Goal: Task Accomplishment & Management: Manage account settings

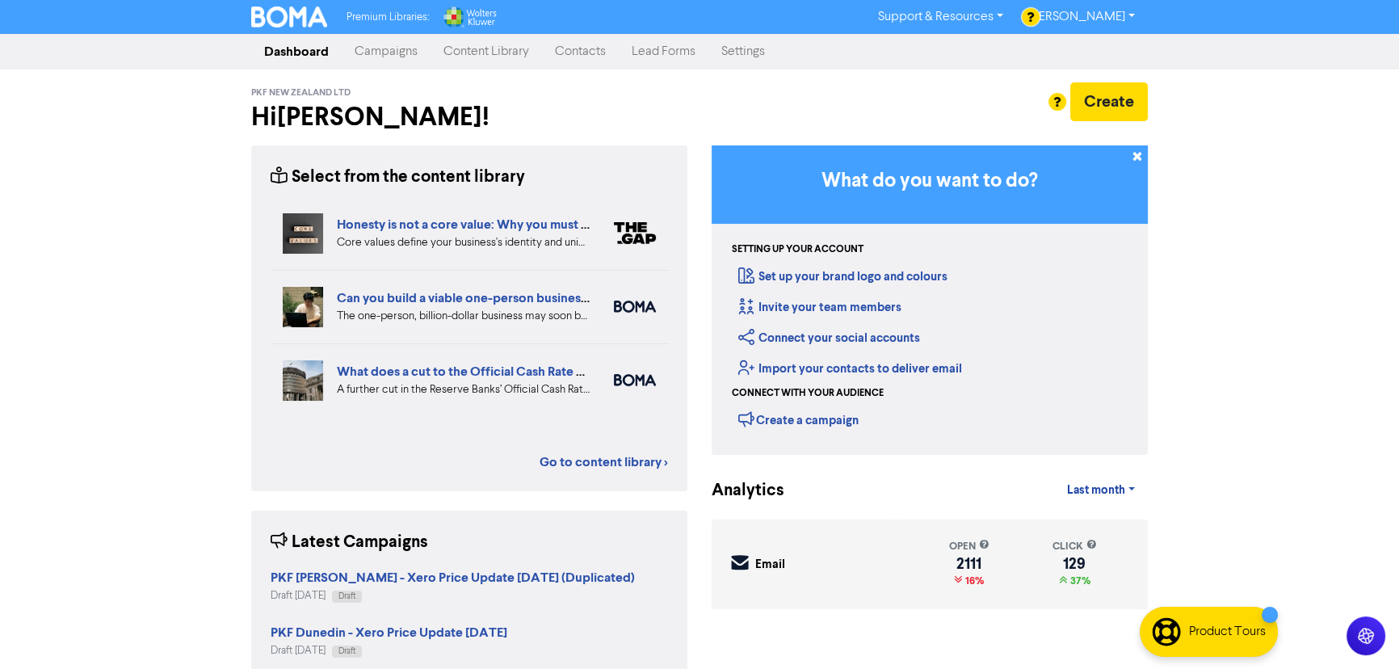
click at [384, 52] on link "Campaigns" at bounding box center [386, 52] width 89 height 32
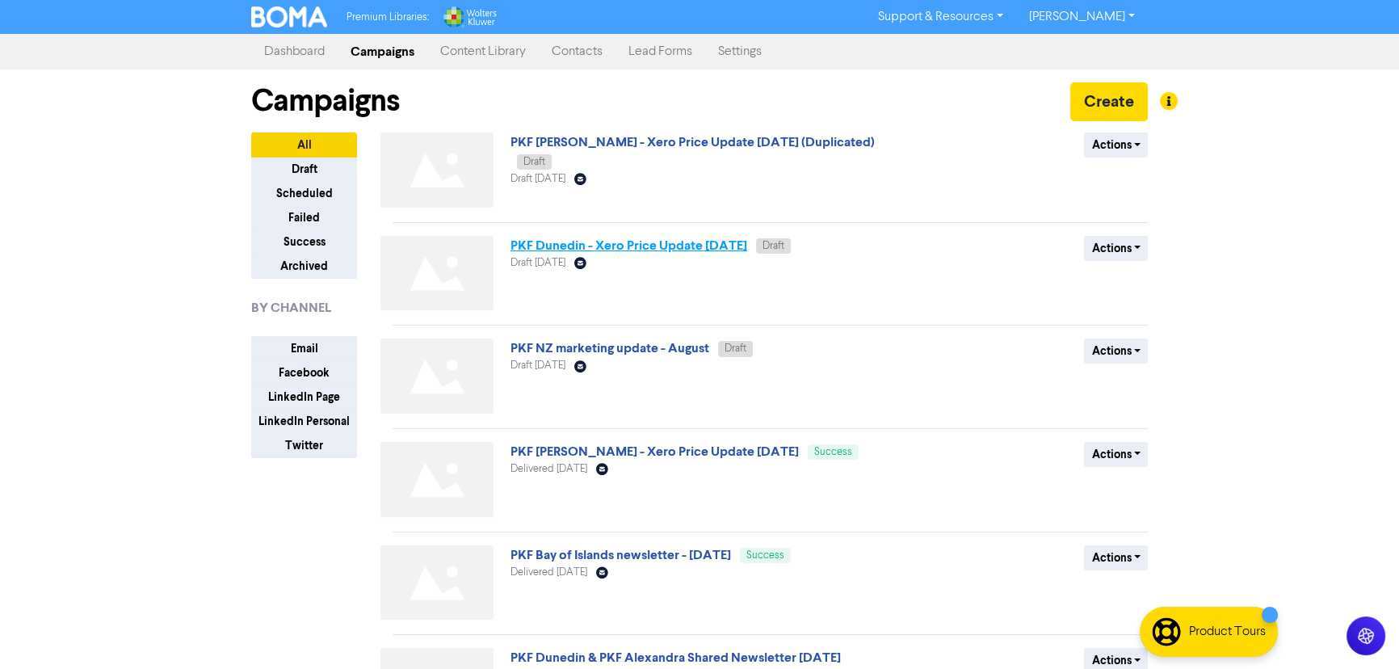
click at [705, 246] on link "PKF Dunedin - Xero Price Update [DATE]" at bounding box center [629, 246] width 237 height 16
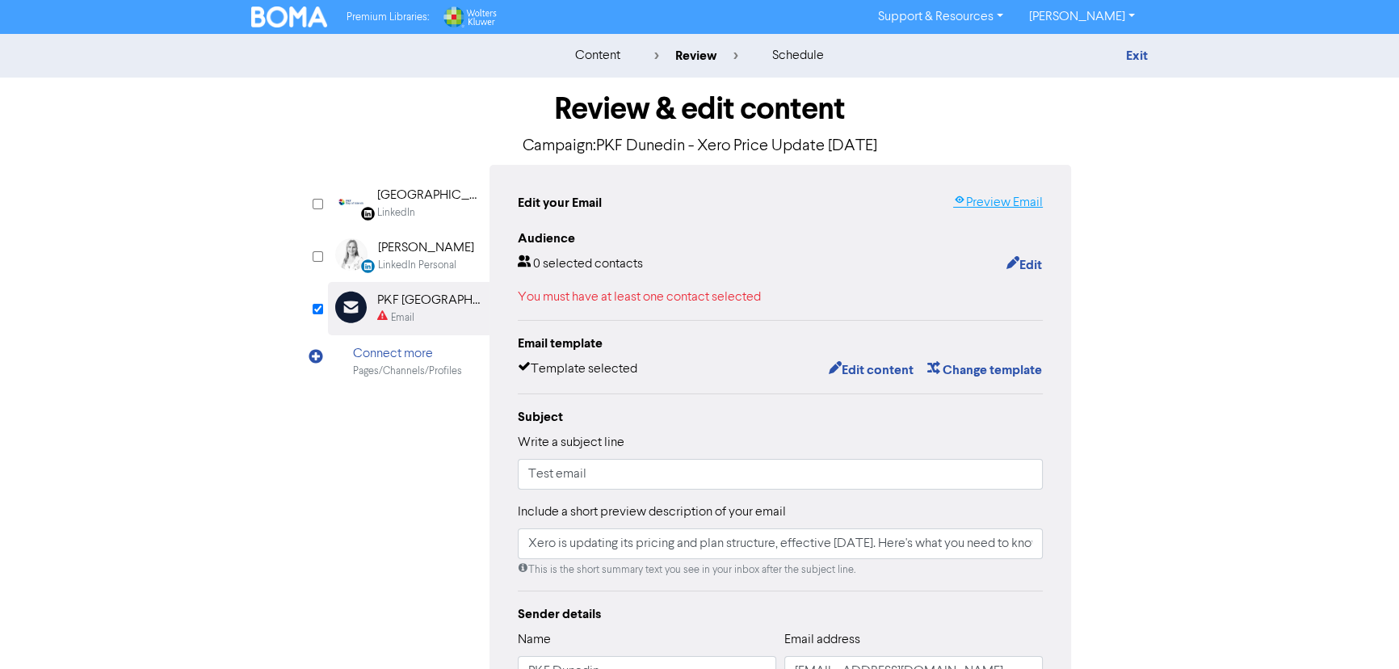
click at [994, 201] on link "Preview Email" at bounding box center [998, 202] width 90 height 19
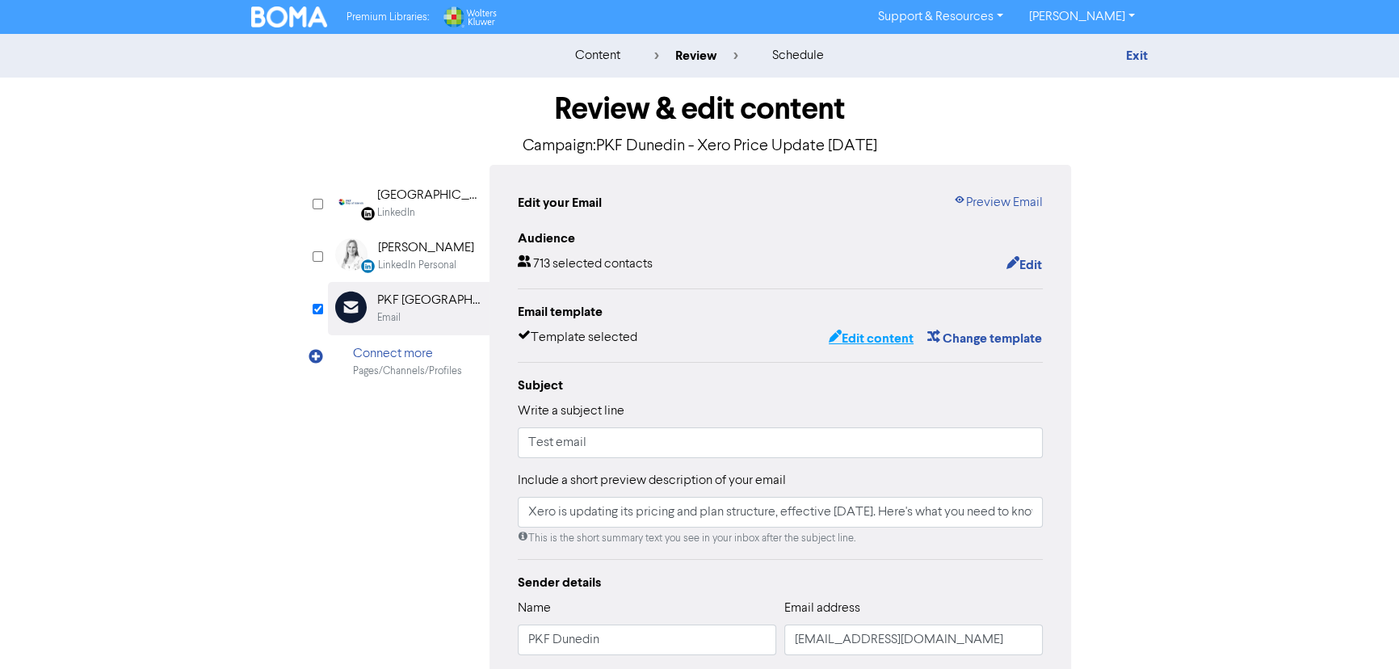
click at [872, 328] on button "Edit content" at bounding box center [871, 338] width 86 height 21
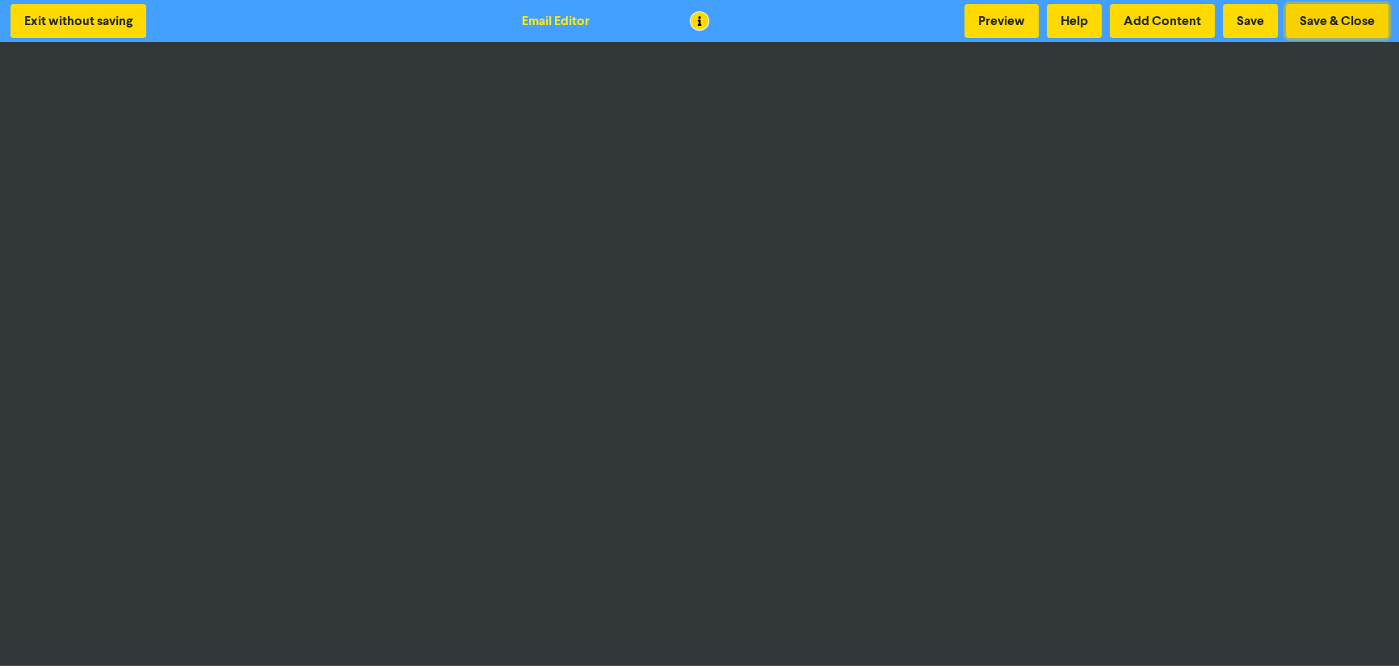
click at [1322, 24] on button "Save & Close" at bounding box center [1337, 21] width 103 height 34
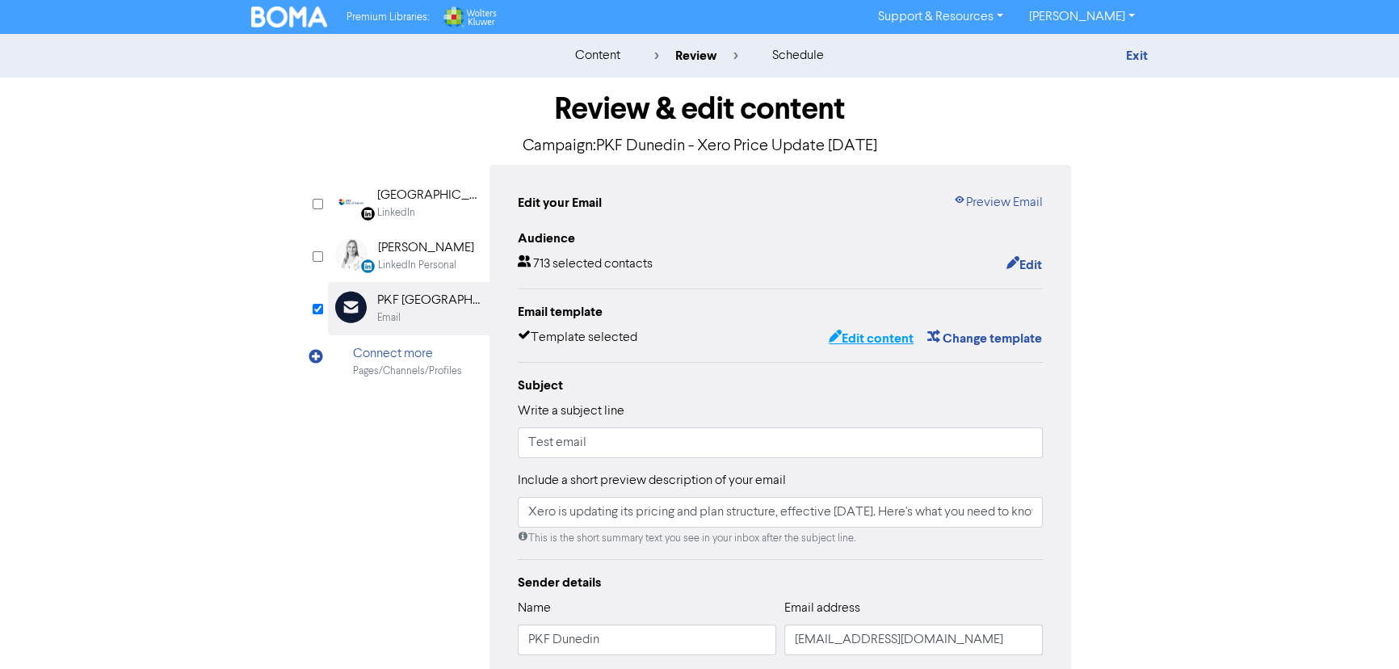
click at [863, 333] on button "Edit content" at bounding box center [871, 338] width 86 height 21
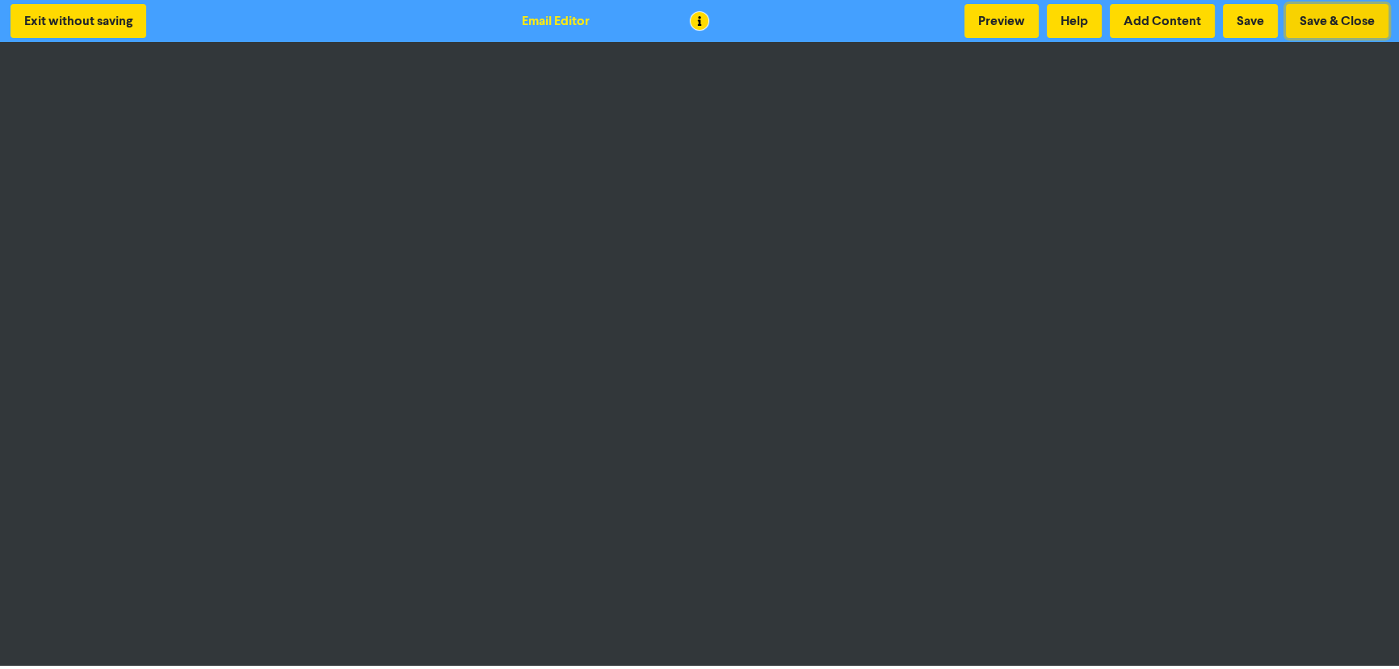
click at [1337, 23] on button "Save & Close" at bounding box center [1337, 21] width 103 height 34
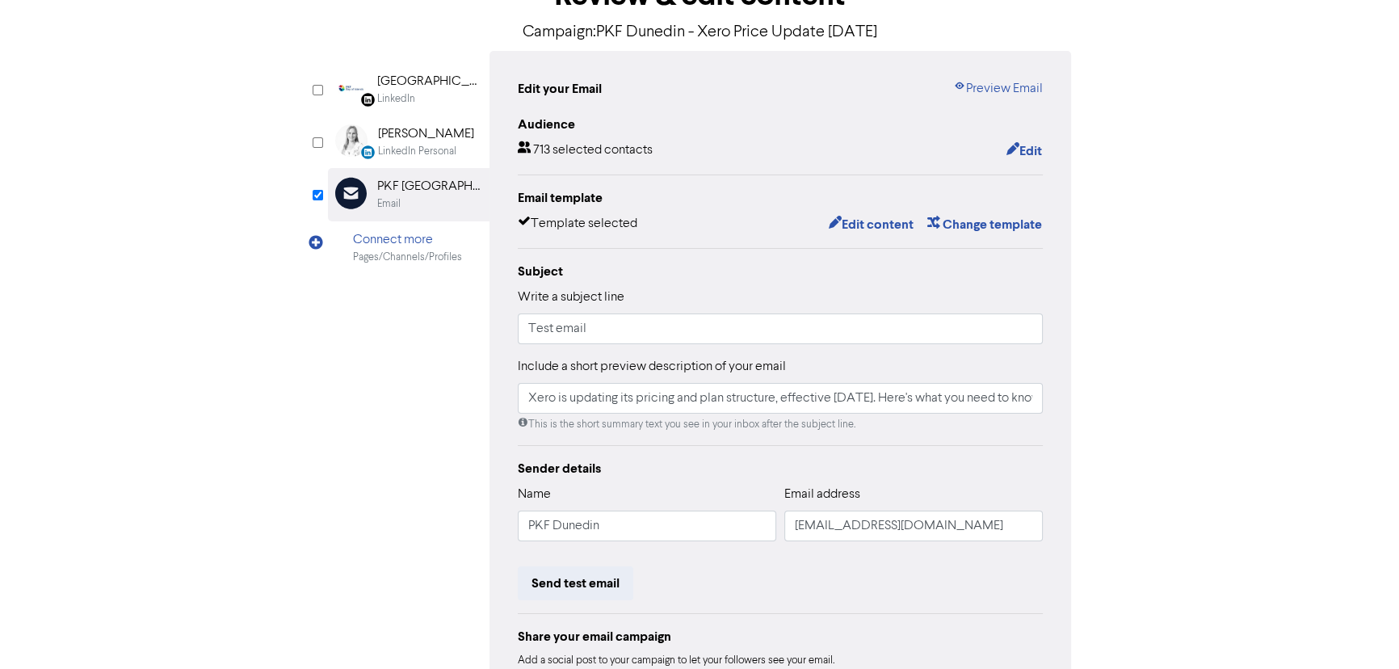
scroll to position [254, 0]
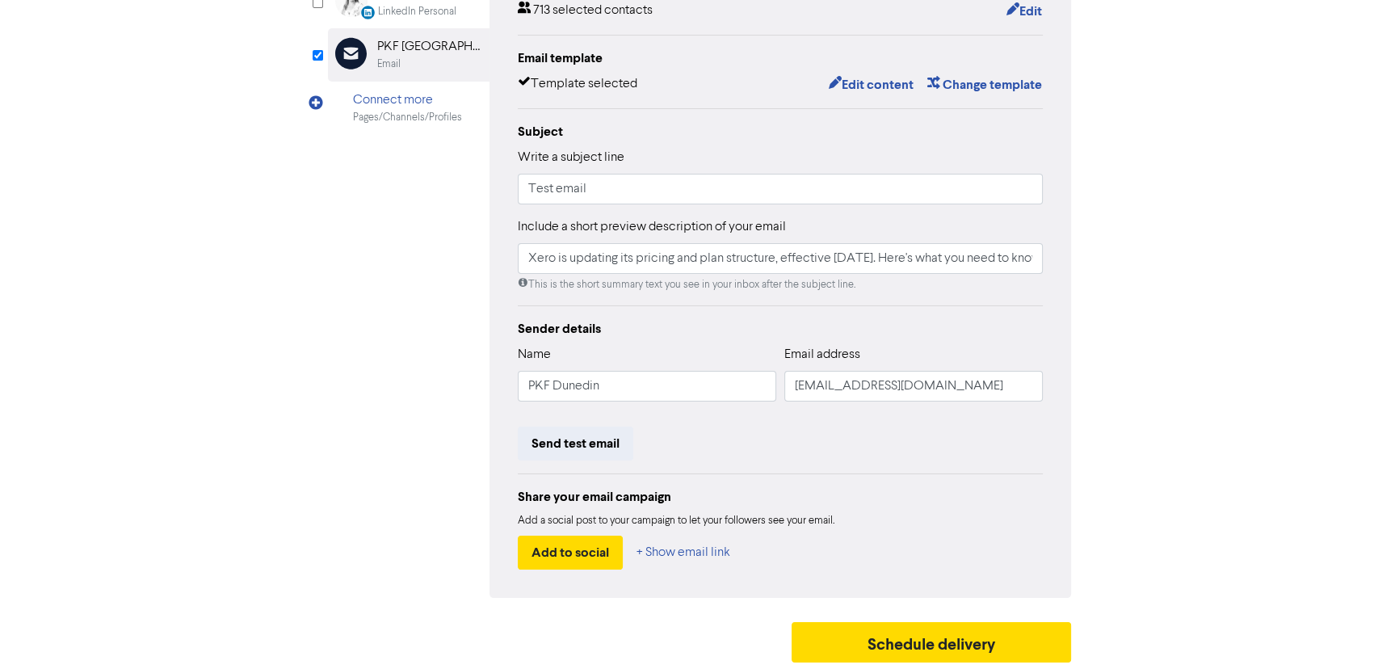
click at [418, 315] on div "LinkedIn Page Created with Sketch. [GEOGRAPHIC_DATA] LinkedIn LinkedIn Personal…" at bounding box center [699, 254] width 743 height 687
click at [602, 439] on button "Send test email" at bounding box center [576, 444] width 116 height 34
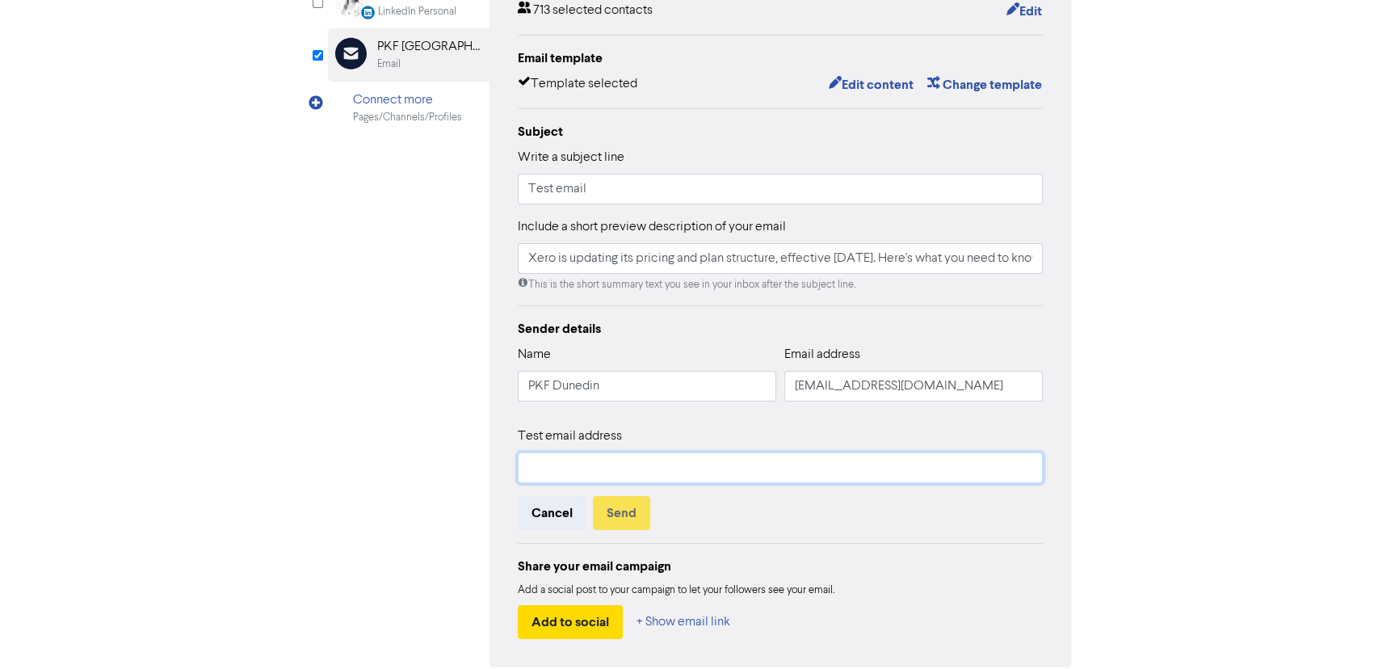
click at [537, 476] on input "text" at bounding box center [780, 467] width 525 height 31
type input "[EMAIL_ADDRESS][DOMAIN_NAME]"
click at [627, 510] on button "Send" at bounding box center [621, 513] width 57 height 34
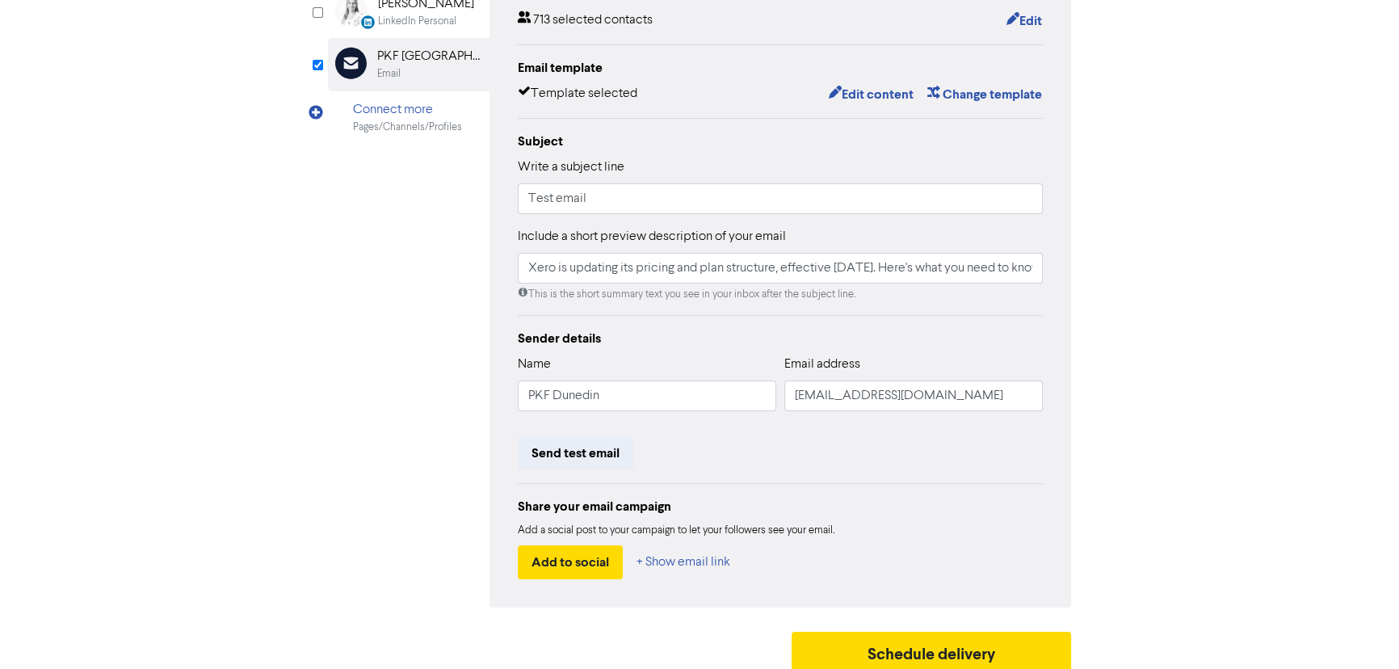
scroll to position [245, 0]
click at [627, 451] on button "Send test email" at bounding box center [576, 452] width 116 height 34
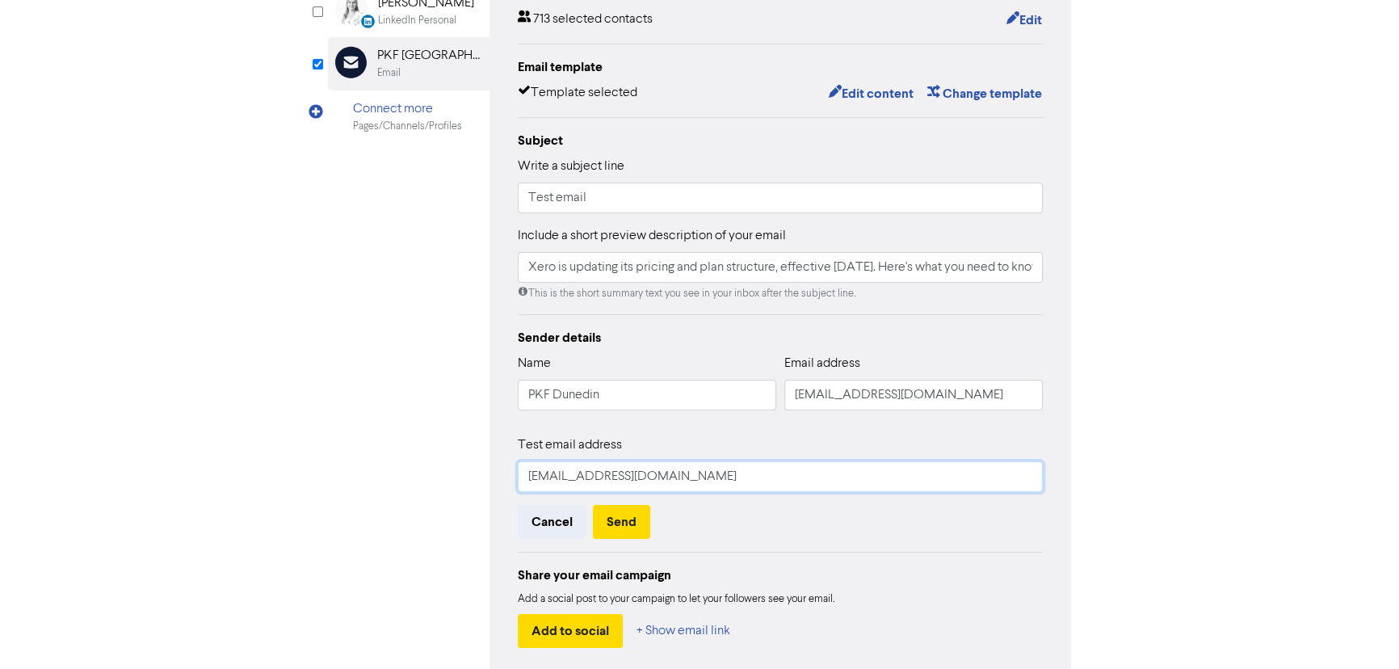
drag, startPoint x: 672, startPoint y: 476, endPoint x: 431, endPoint y: 440, distance: 243.4
click at [431, 440] on div "LinkedIn Page Created with Sketch. [GEOGRAPHIC_DATA] LinkedIn LinkedIn Personal…" at bounding box center [699, 298] width 743 height 756
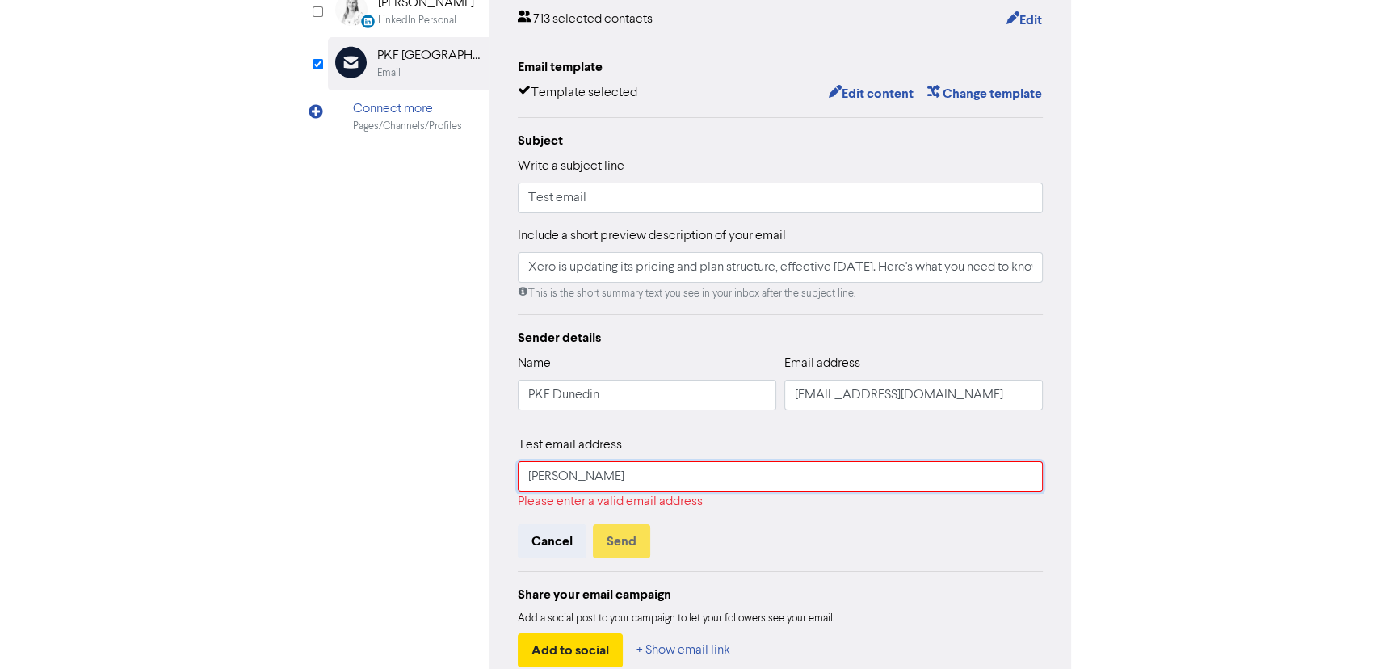
type input "[PERSON_NAME][EMAIL_ADDRESS][DOMAIN_NAME]"
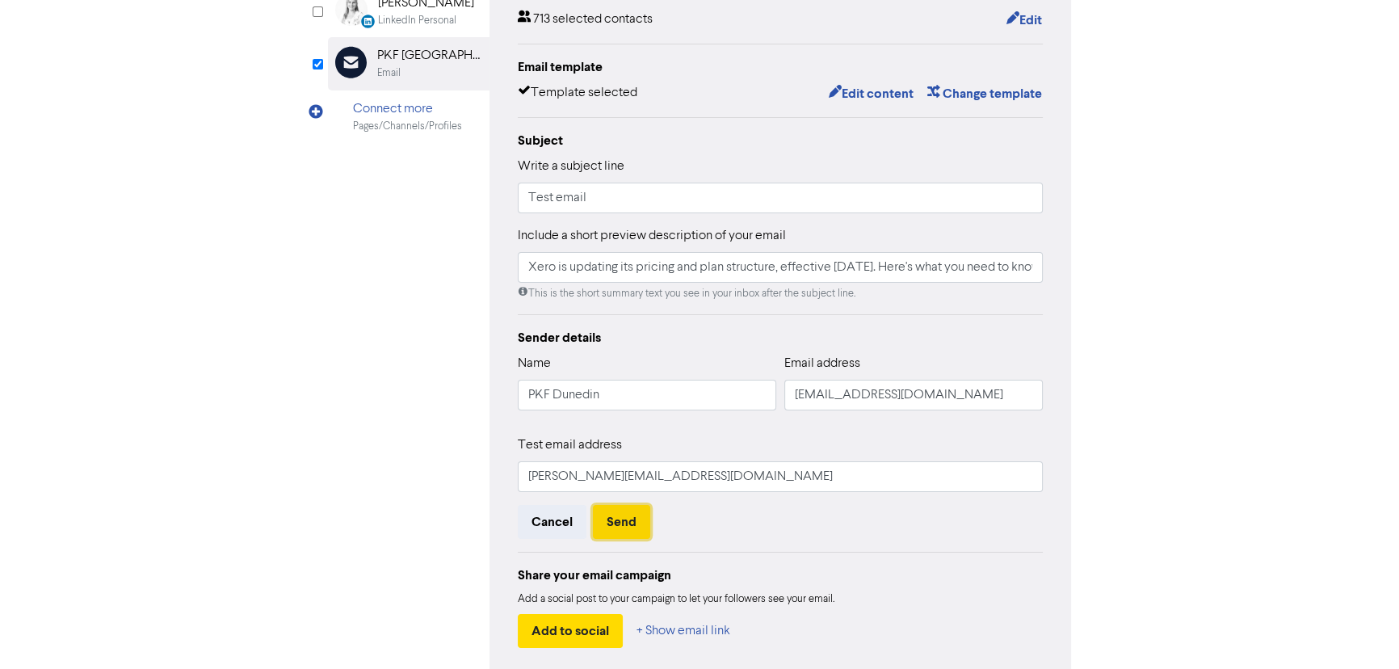
click at [630, 517] on button "Send" at bounding box center [621, 522] width 57 height 34
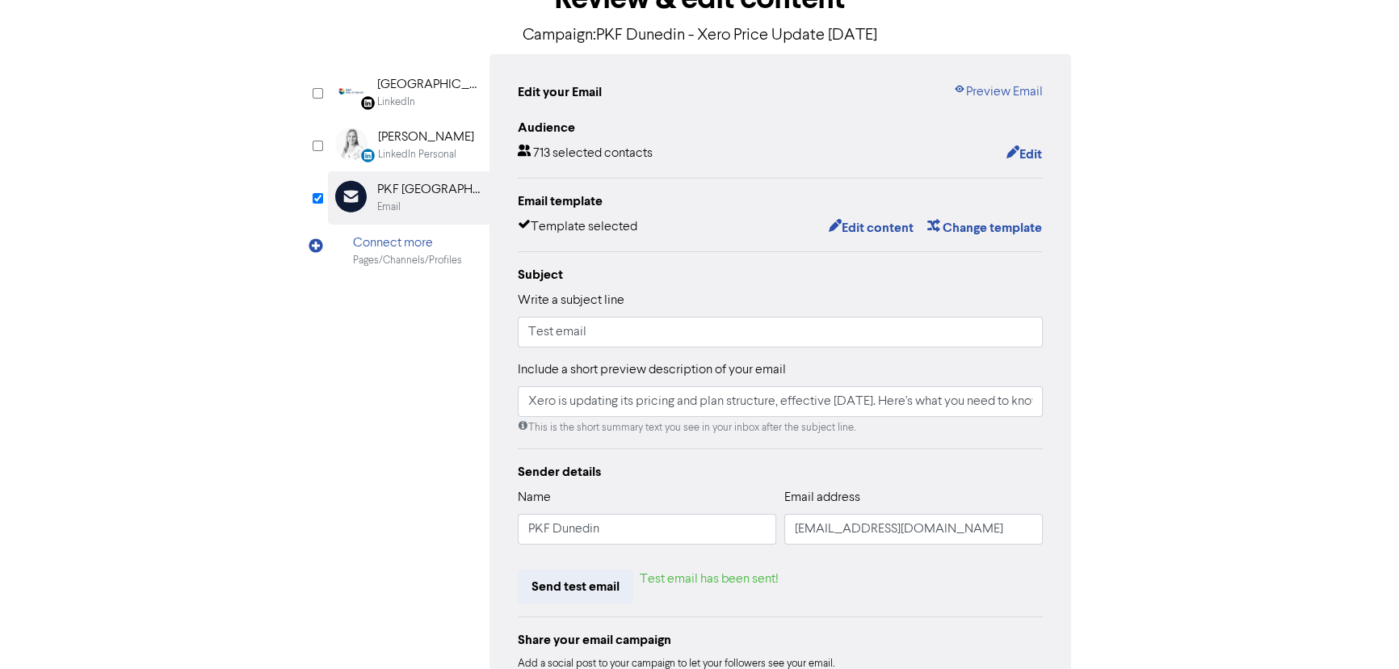
scroll to position [109, 0]
click at [402, 433] on div "LinkedIn Page Created with Sketch. [GEOGRAPHIC_DATA] LinkedIn LinkedIn Personal…" at bounding box center [699, 399] width 743 height 687
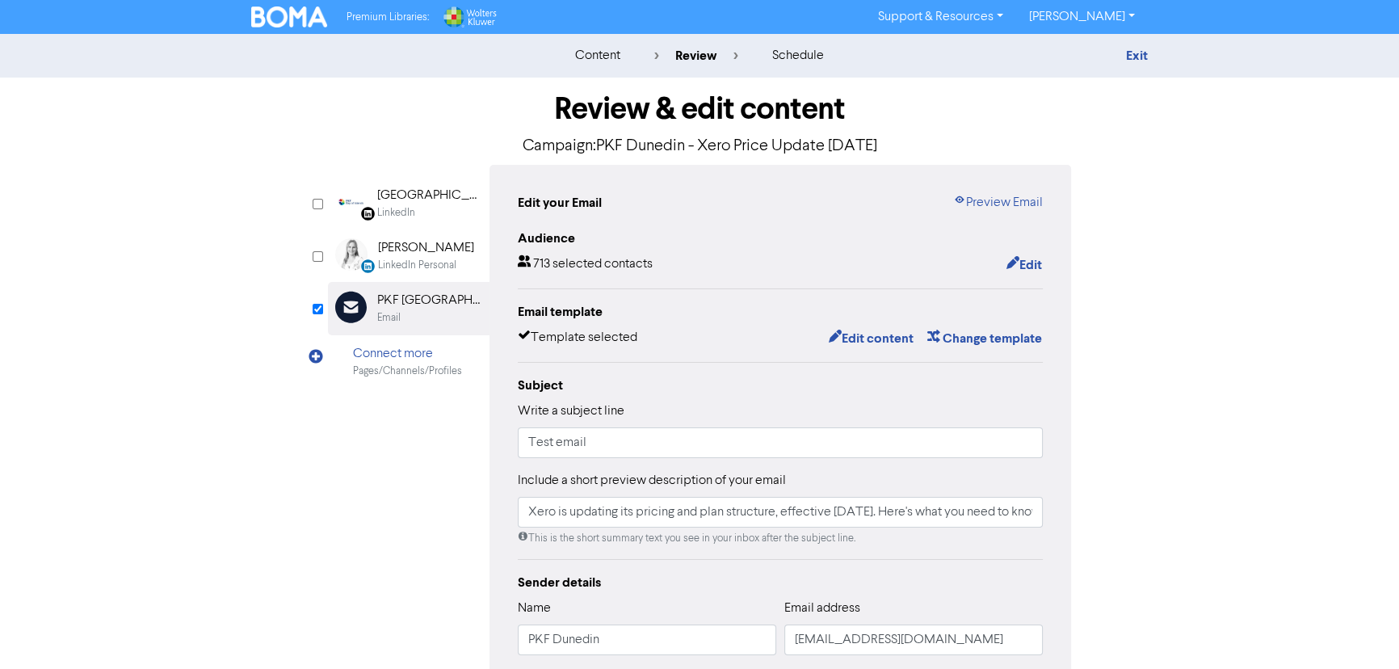
click at [283, 22] on img at bounding box center [289, 16] width 76 height 21
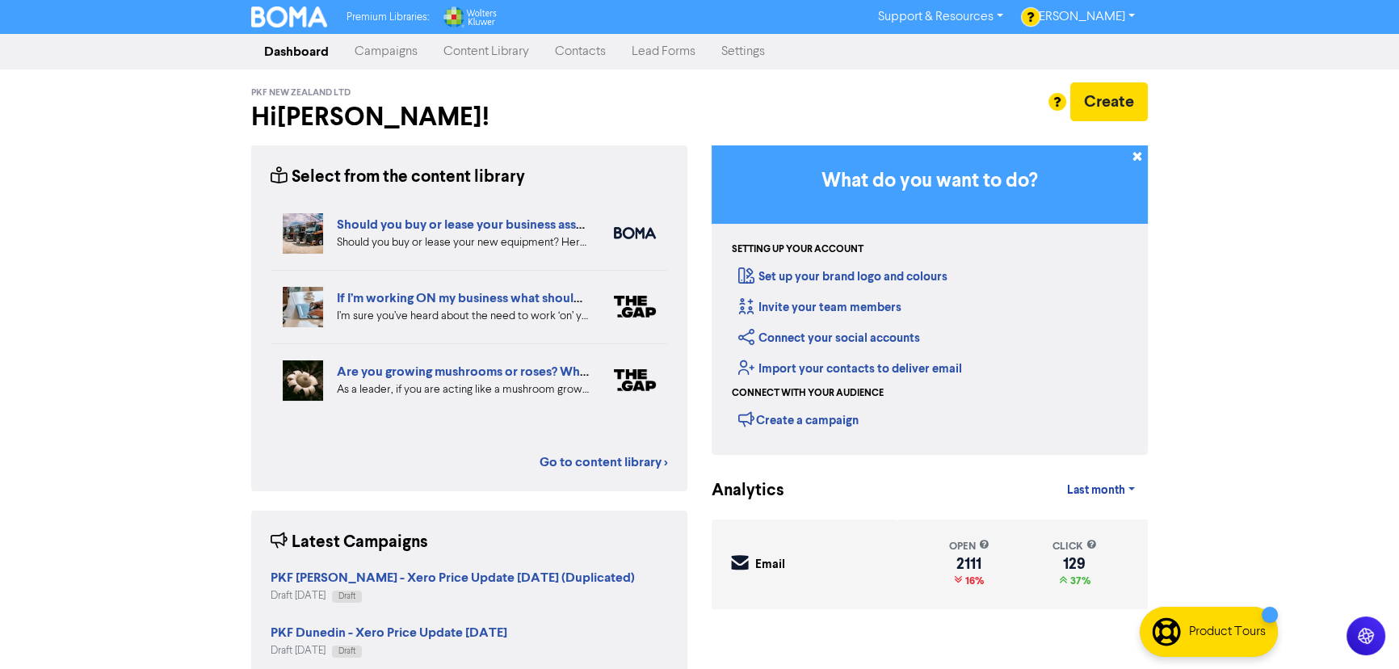
click at [145, 427] on div "Premium Libraries: Support & Resources Video Tutorials FAQ & Guides Marketing E…" at bounding box center [699, 334] width 1399 height 669
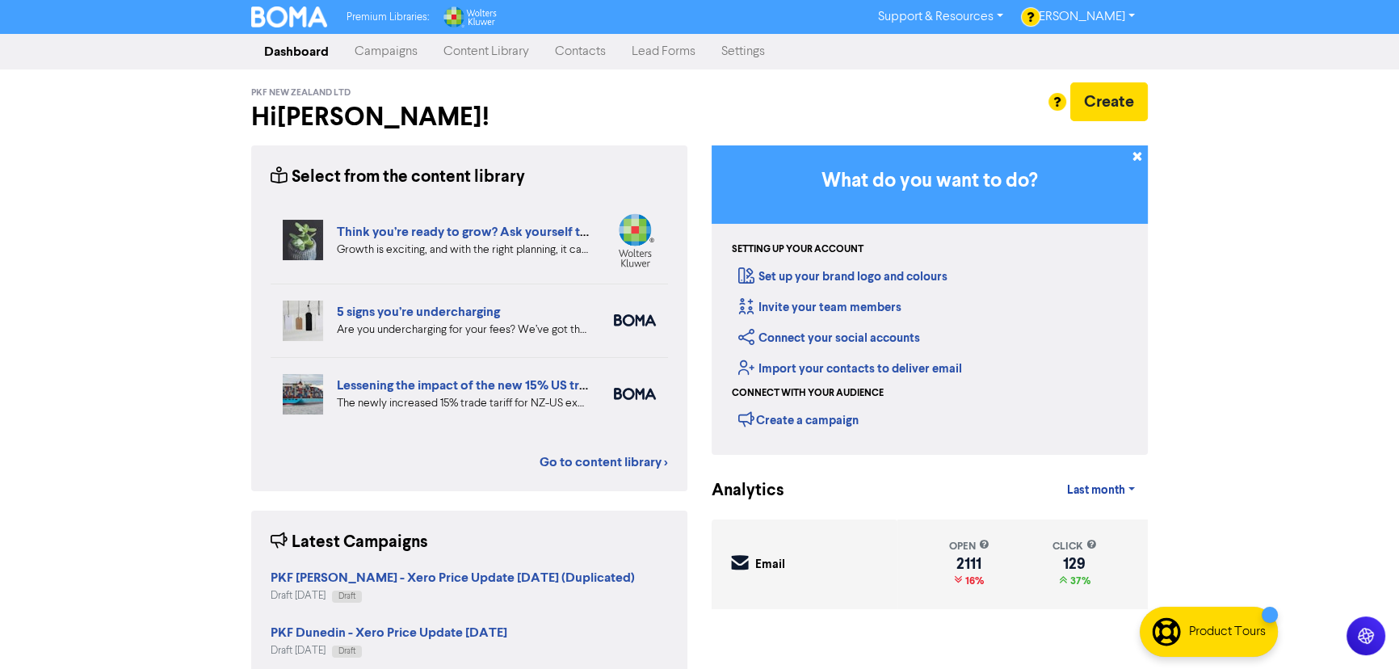
click at [189, 91] on div "Premium Libraries: Support & Resources Video Tutorials FAQ & Guides Marketing E…" at bounding box center [699, 334] width 1399 height 669
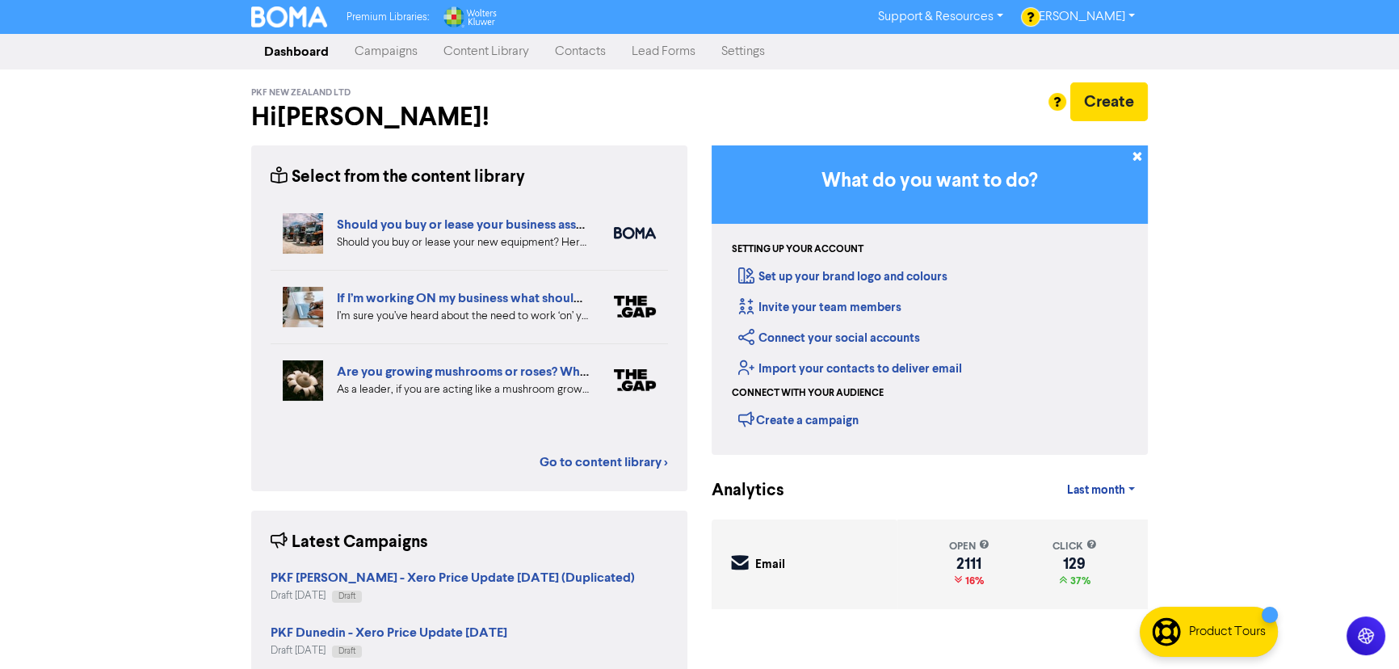
click at [580, 53] on link "Contacts" at bounding box center [580, 52] width 77 height 32
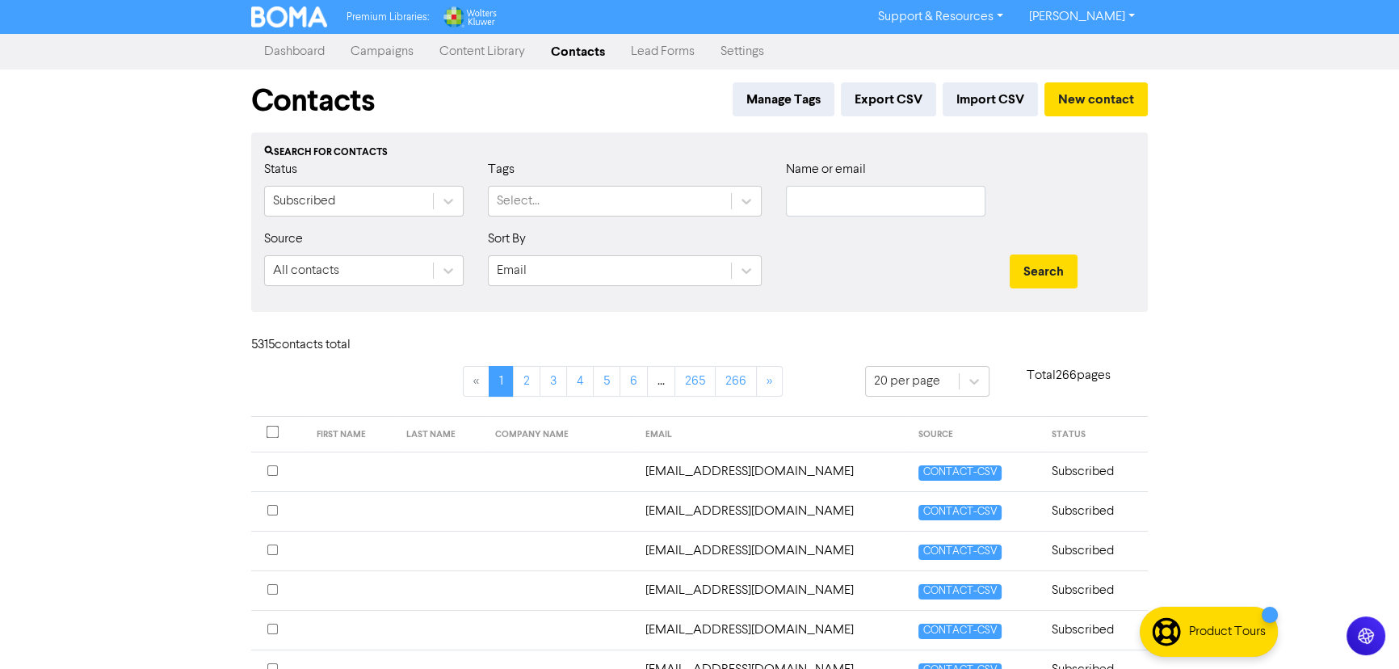
click at [196, 95] on div "Premium Libraries: Support & Resources Video Tutorials FAQ & Guides Marketing E…" at bounding box center [699, 334] width 1399 height 669
click at [291, 63] on link "Dashboard" at bounding box center [294, 52] width 86 height 32
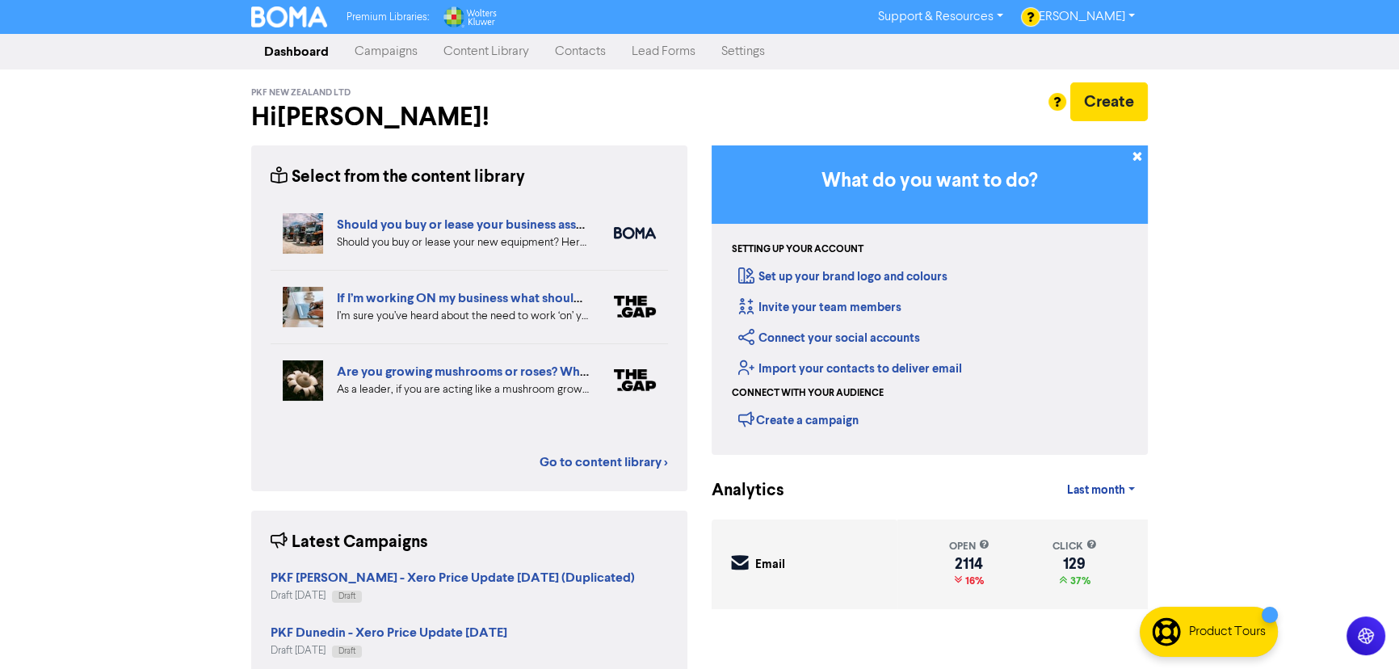
click at [398, 48] on link "Campaigns" at bounding box center [386, 52] width 89 height 32
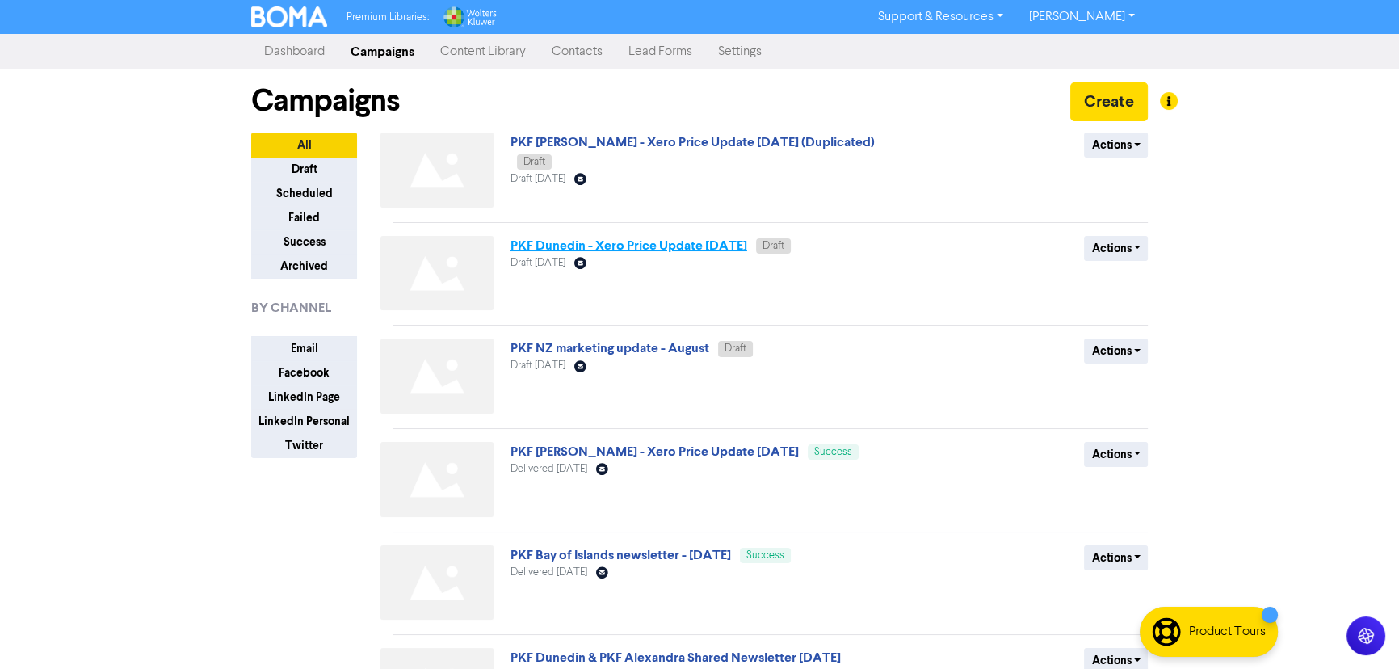
click at [680, 243] on link "PKF Dunedin - Xero Price Update [DATE]" at bounding box center [629, 246] width 237 height 16
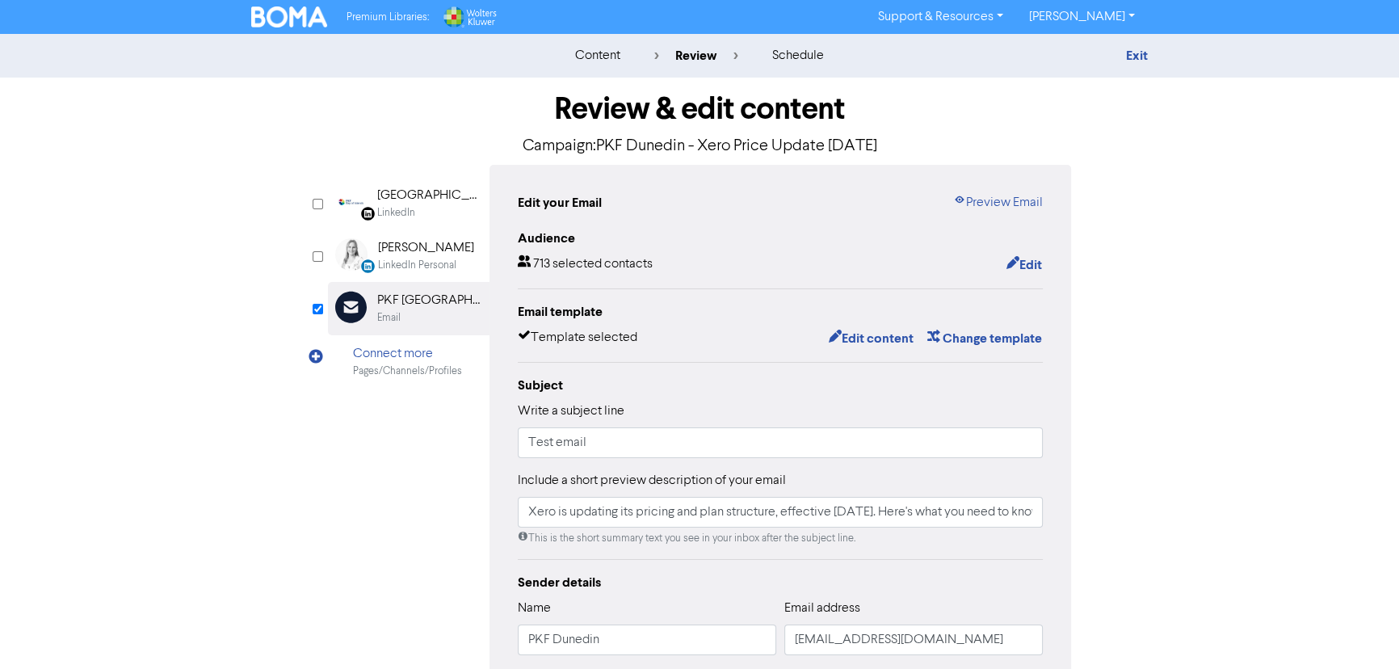
click at [605, 53] on div "content" at bounding box center [597, 55] width 45 height 19
click at [301, 19] on img at bounding box center [289, 16] width 76 height 21
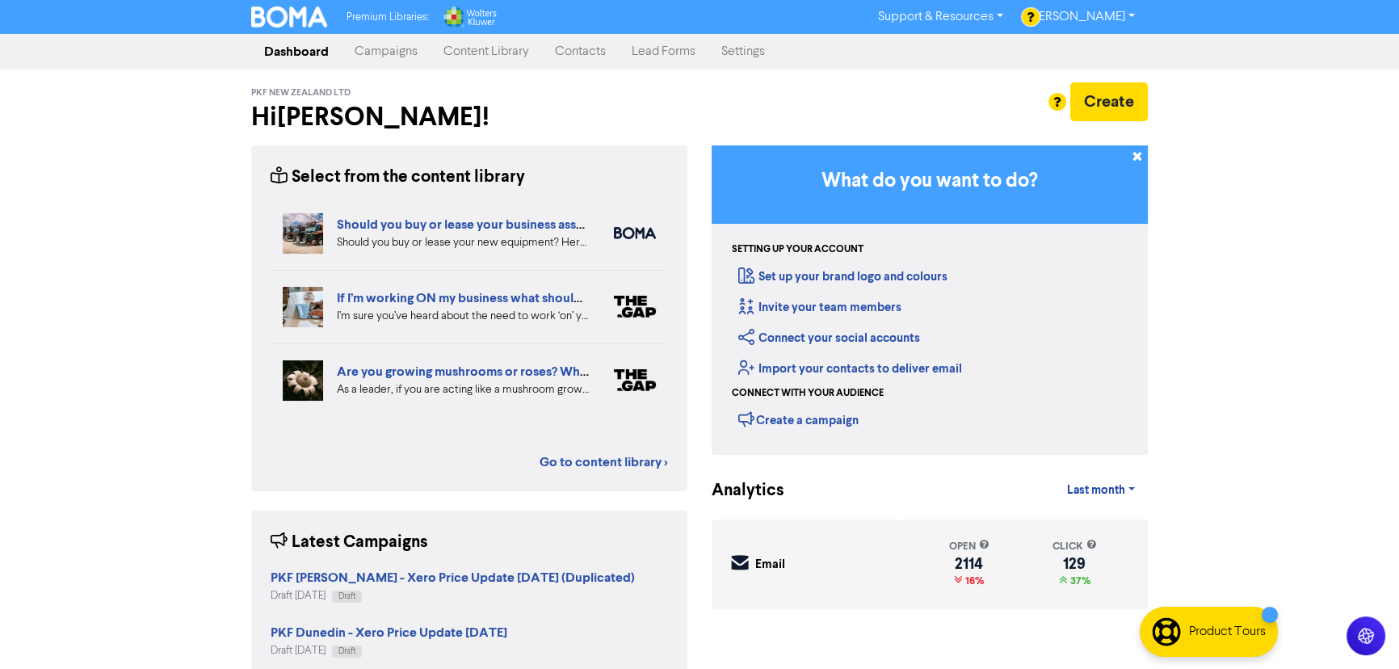
click at [475, 61] on link "Content Library" at bounding box center [486, 52] width 111 height 32
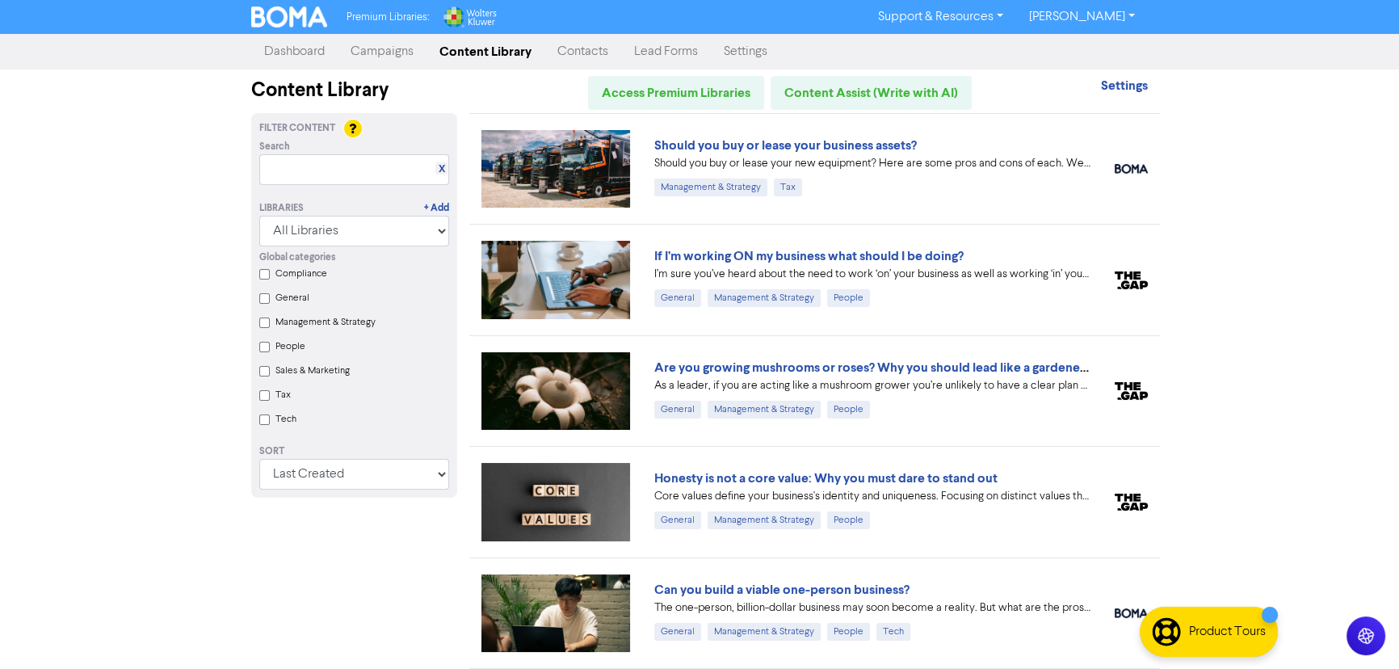
click at [387, 57] on link "Campaigns" at bounding box center [382, 52] width 89 height 32
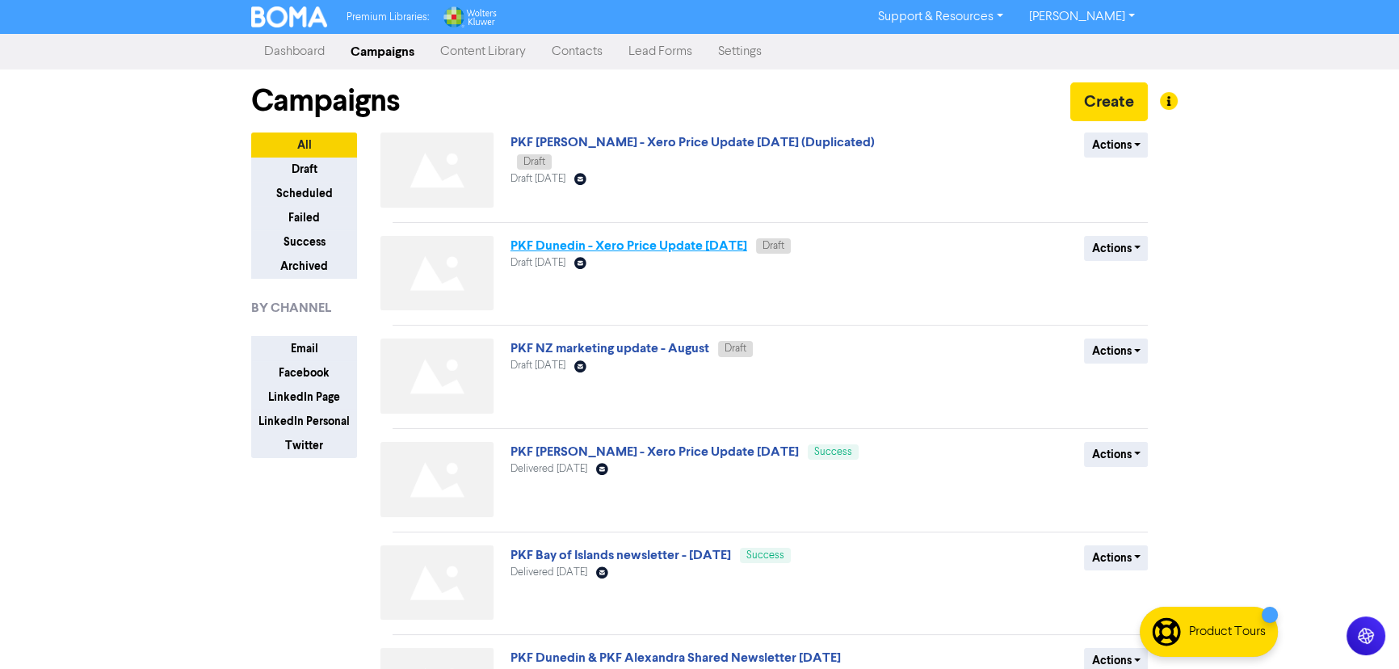
click at [691, 246] on link "PKF Dunedin - Xero Price Update [DATE]" at bounding box center [629, 246] width 237 height 16
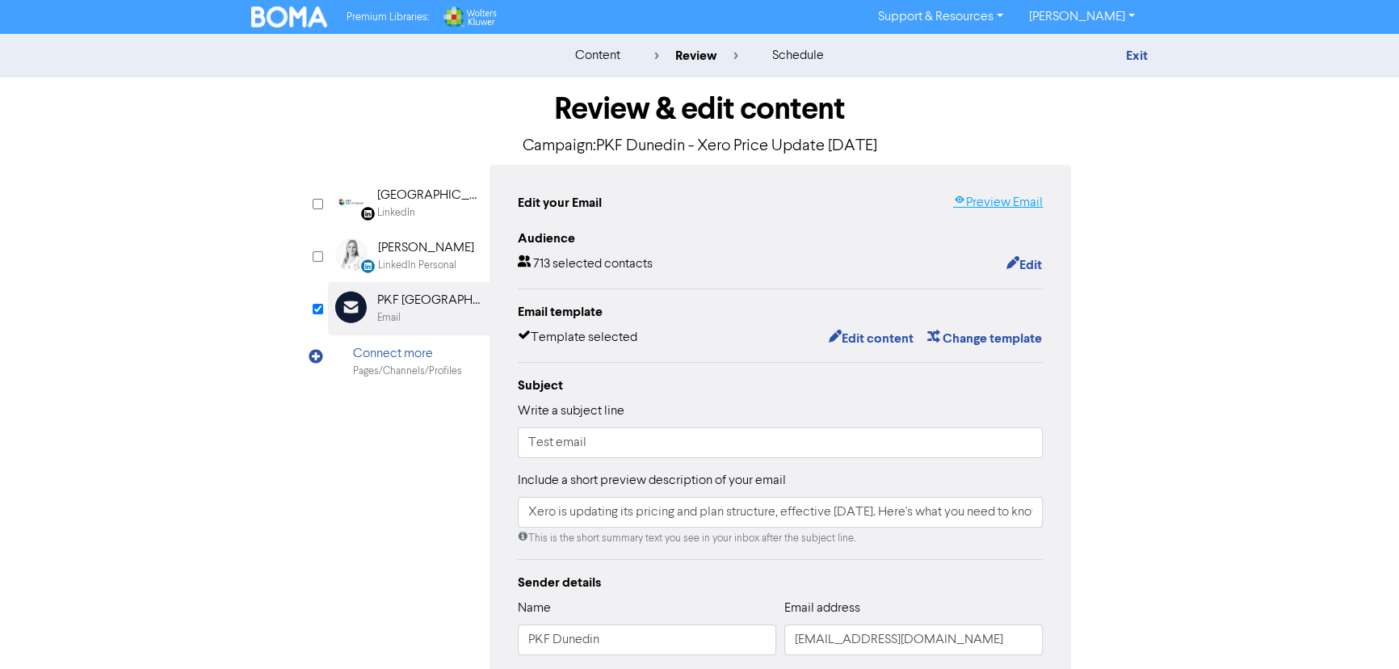
click at [984, 194] on link "Preview Email" at bounding box center [998, 202] width 90 height 19
click at [281, 16] on img at bounding box center [289, 16] width 76 height 21
